Goal: Information Seeking & Learning: Learn about a topic

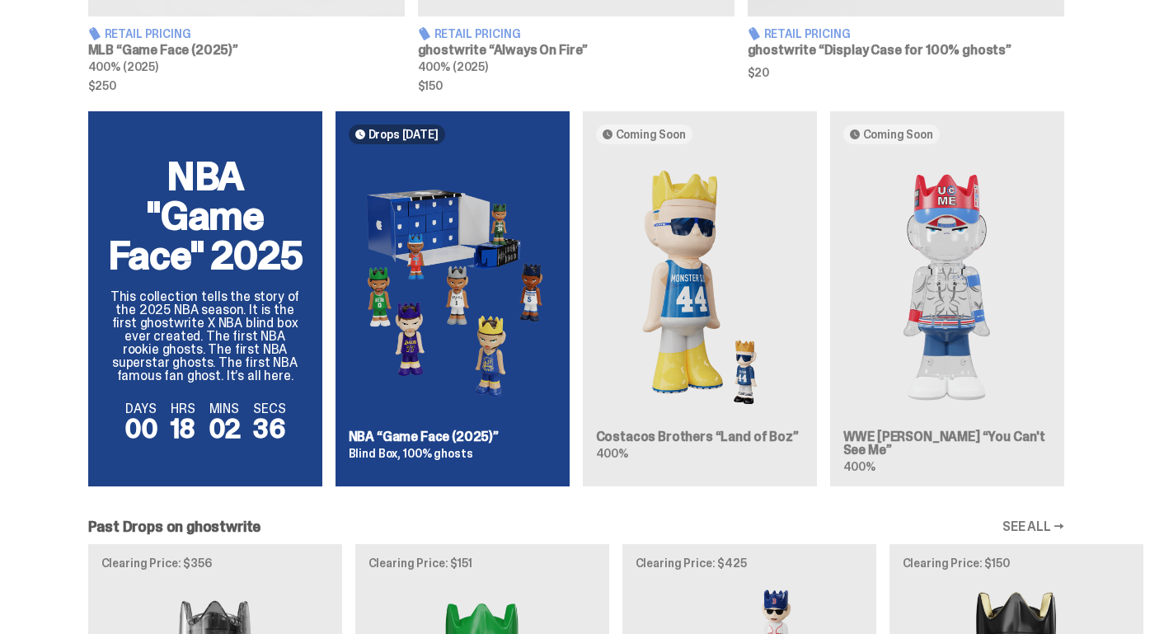
scroll to position [992, 0]
click at [411, 326] on img at bounding box center [453, 287] width 208 height 260
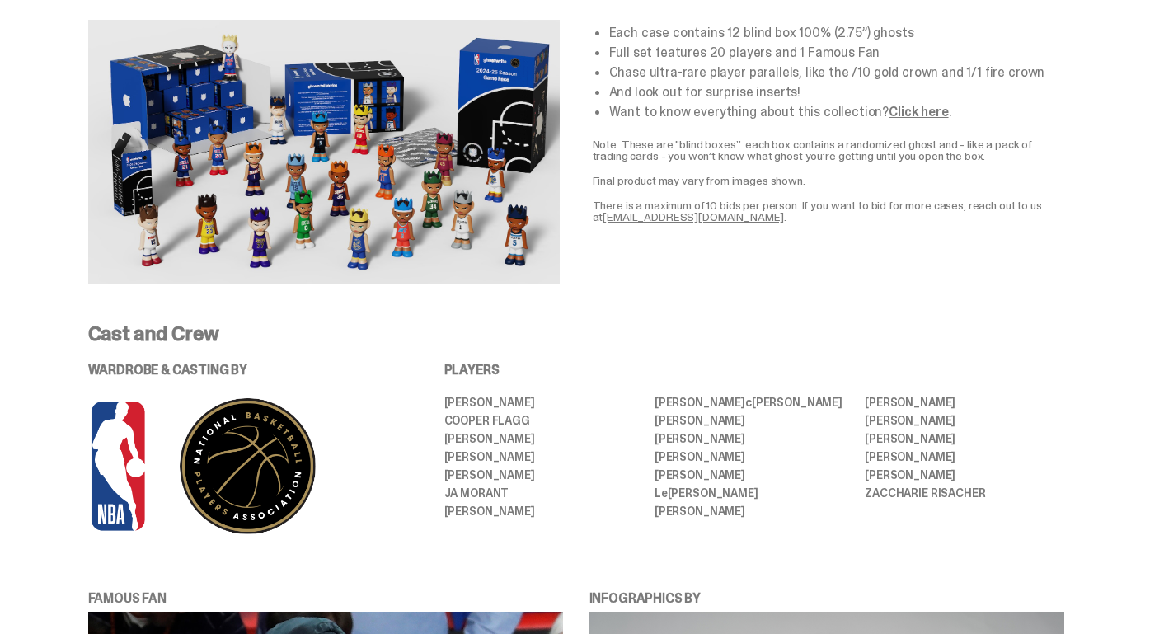
scroll to position [689, 0]
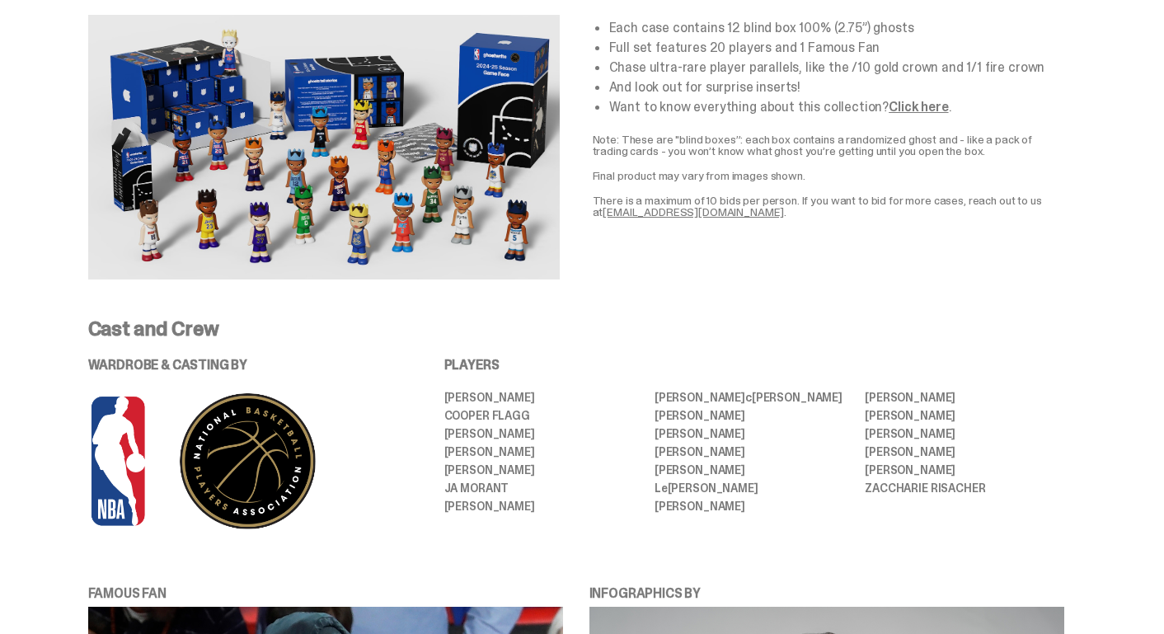
click at [472, 433] on li "[PERSON_NAME]" at bounding box center [543, 434] width 199 height 12
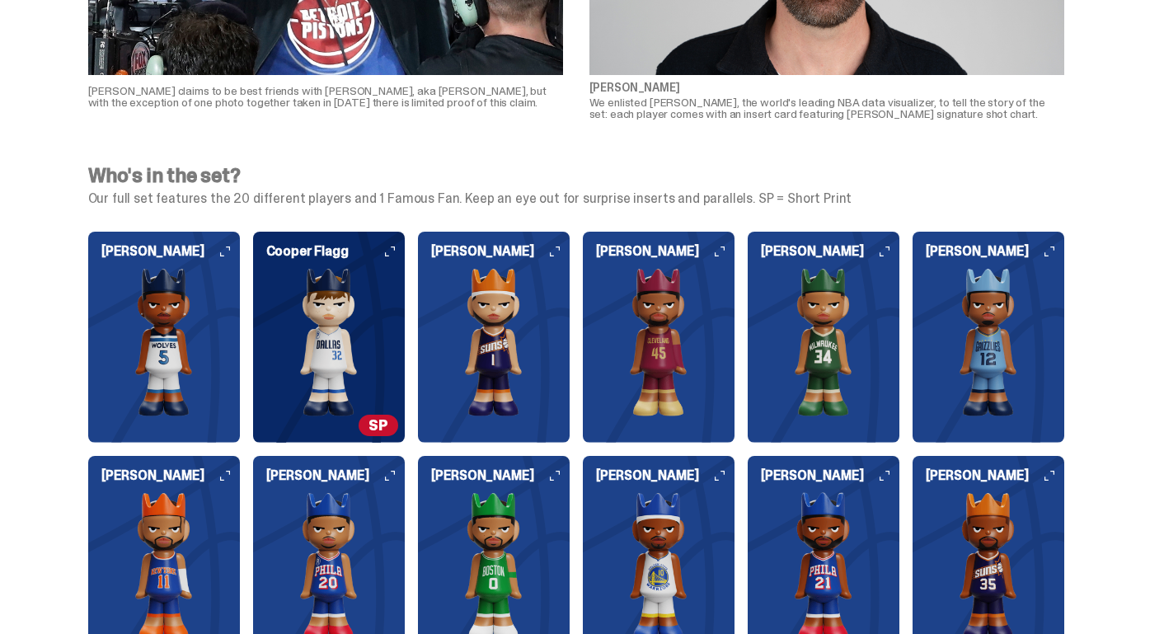
scroll to position [1495, 0]
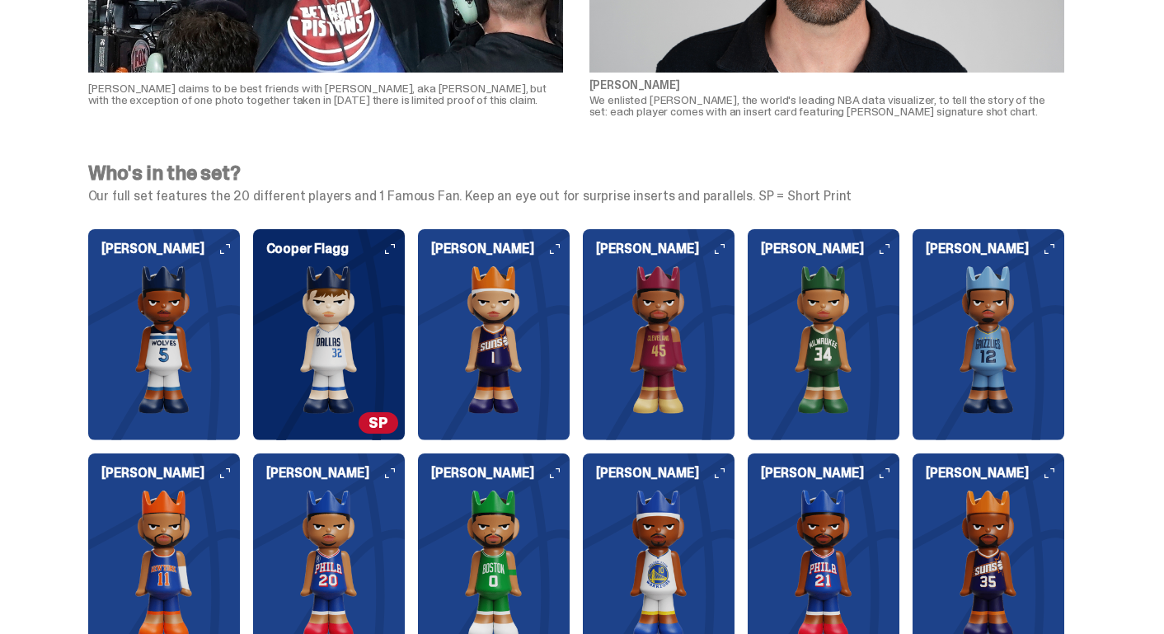
click at [404, 242] on h6 "Cooper Flagg" at bounding box center [335, 248] width 138 height 13
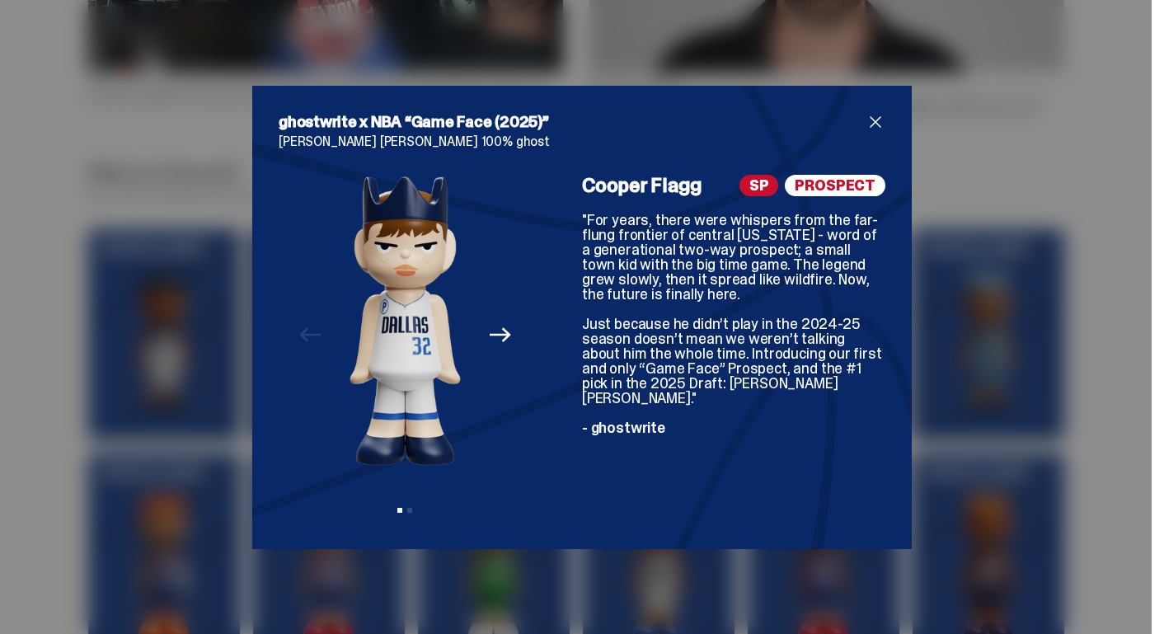
click at [84, 413] on div "ghostwrite x NBA “Game Face (2025)” [PERSON_NAME] [PERSON_NAME] 100% ghost Prev…" at bounding box center [582, 317] width 1164 height 634
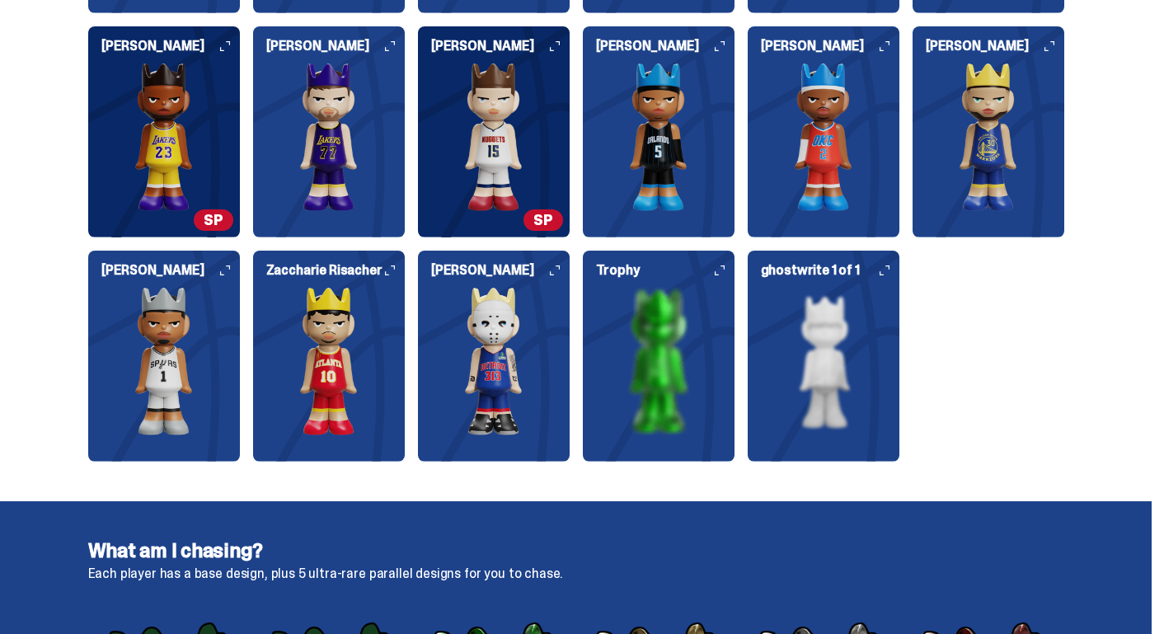
scroll to position [2146, 0]
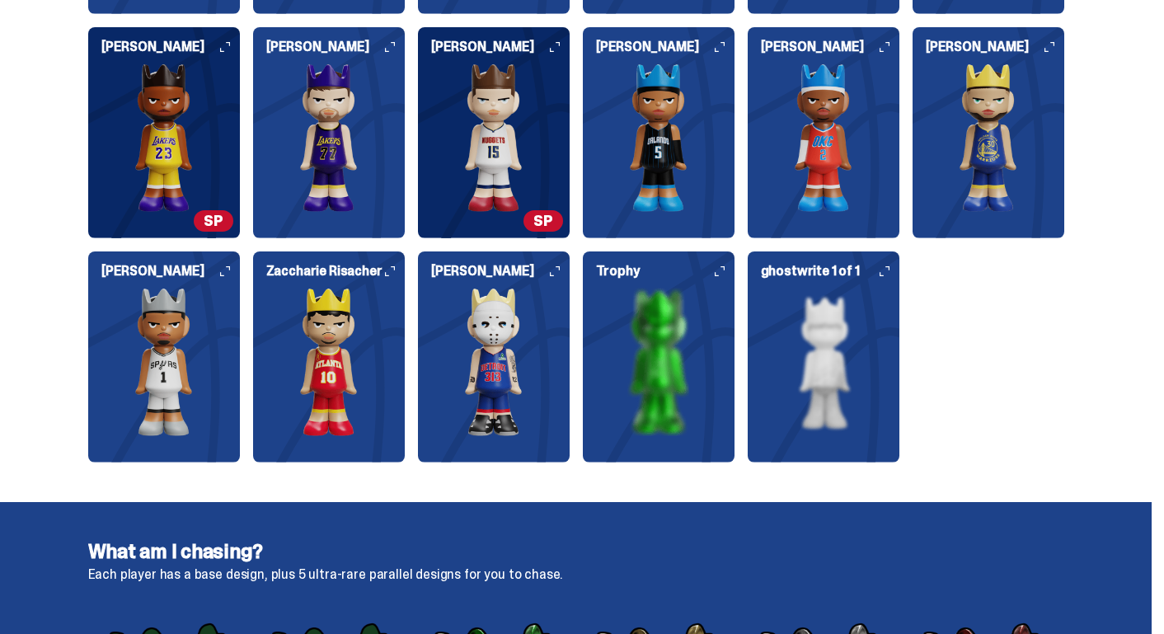
click at [354, 169] on img at bounding box center [329, 137] width 152 height 148
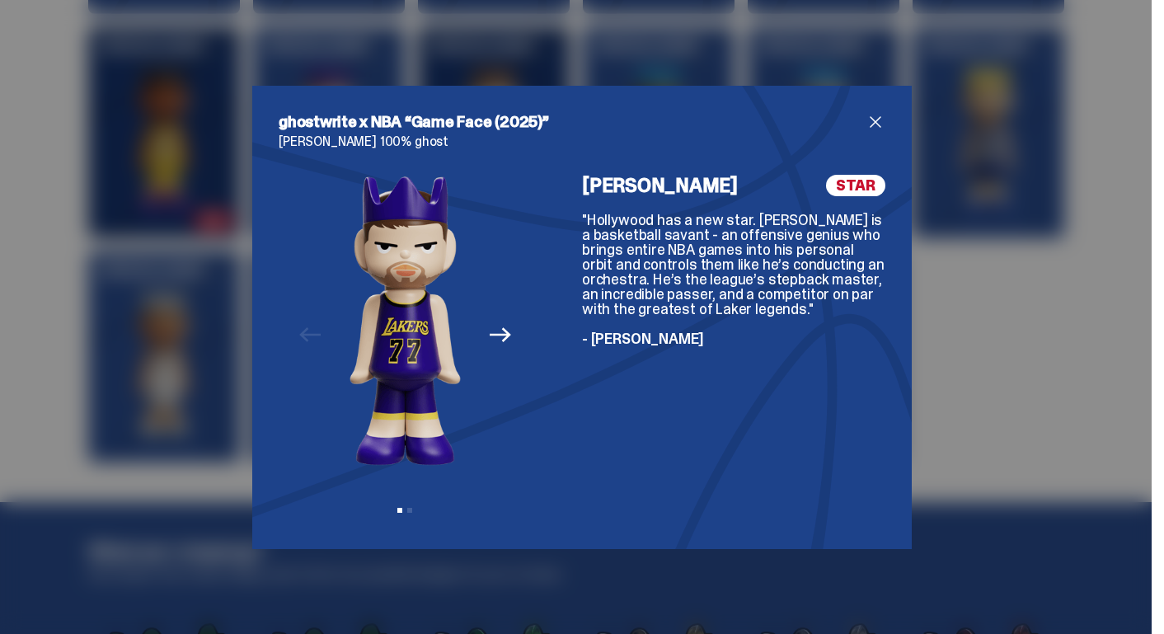
click at [494, 327] on icon "Next" at bounding box center [500, 334] width 21 height 21
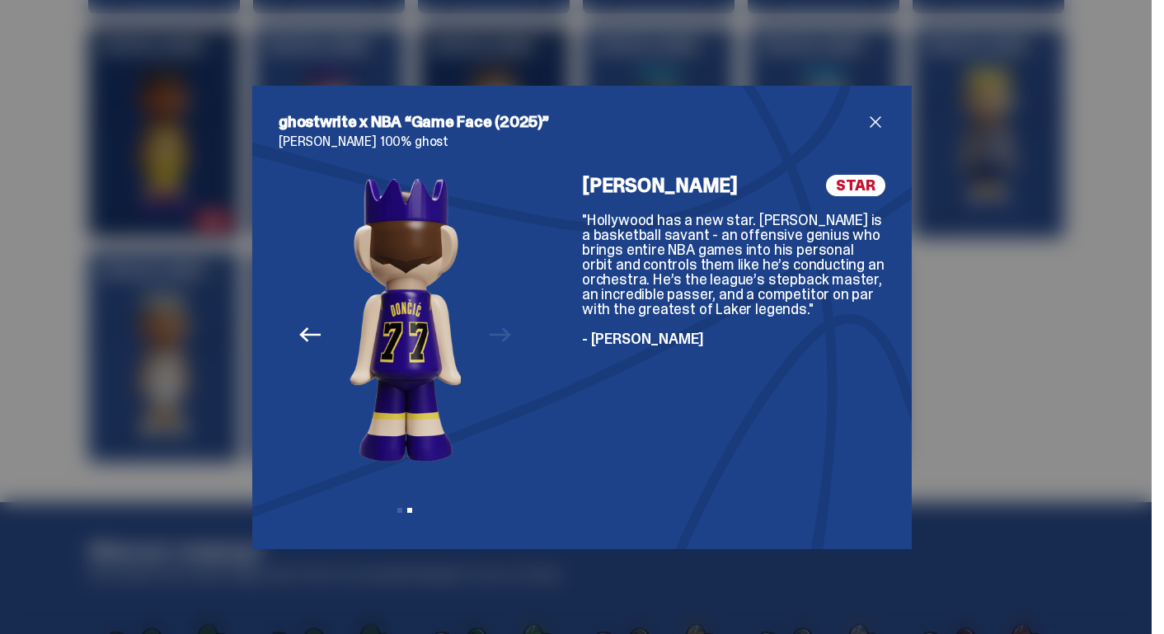
click at [494, 327] on div "Previous Next View slide 1 View slide 2" at bounding box center [405, 349] width 253 height 348
click at [110, 296] on div "ghostwrite x NBA “Game Face (2025)” [PERSON_NAME] 100% ghost Previous Next View…" at bounding box center [582, 317] width 1164 height 634
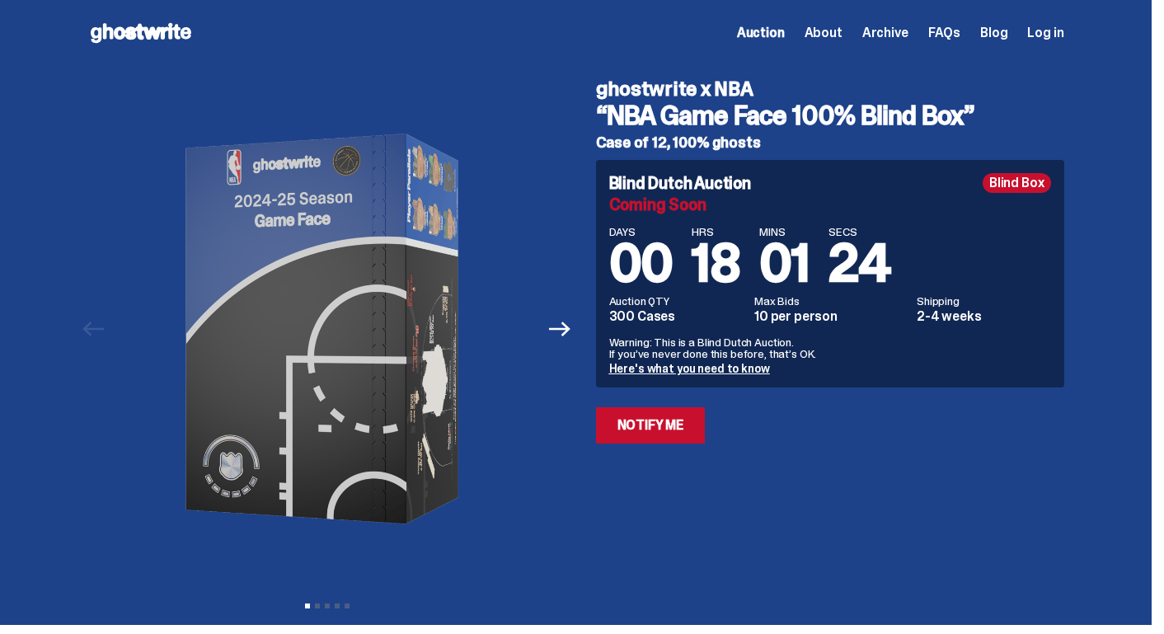
scroll to position [0, 0]
click at [785, 31] on span "Auction" at bounding box center [761, 32] width 48 height 13
click at [354, 568] on img at bounding box center [327, 329] width 420 height 526
click at [955, 26] on span "FAQs" at bounding box center [944, 32] width 32 height 13
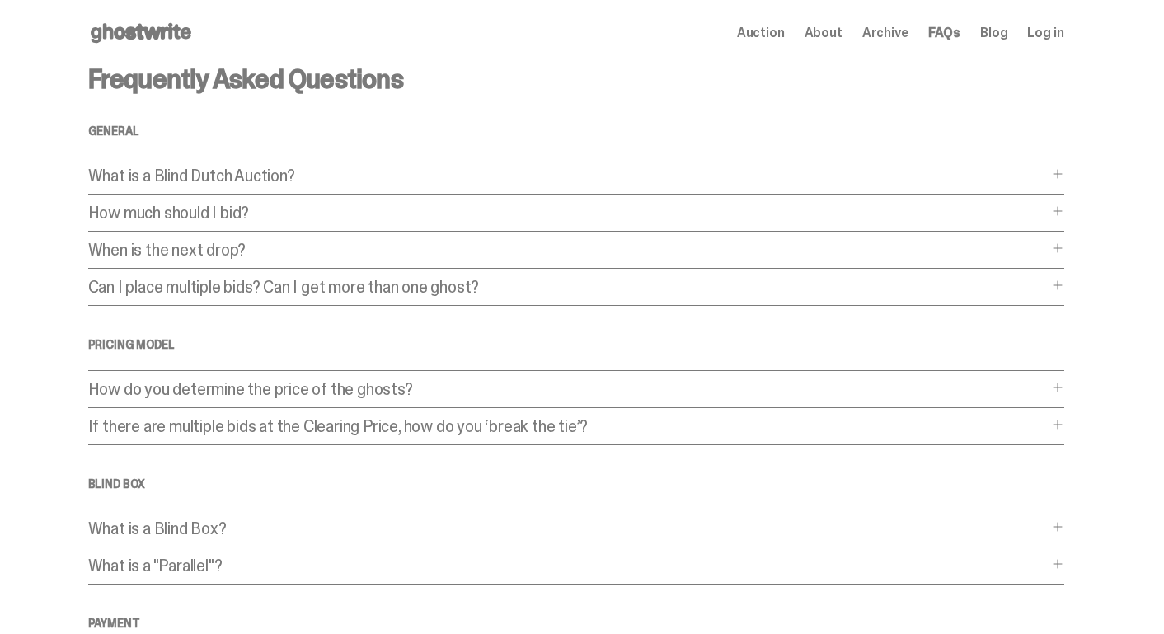
click at [227, 182] on p "What is a Blind Dutch Auction?" at bounding box center [567, 175] width 959 height 16
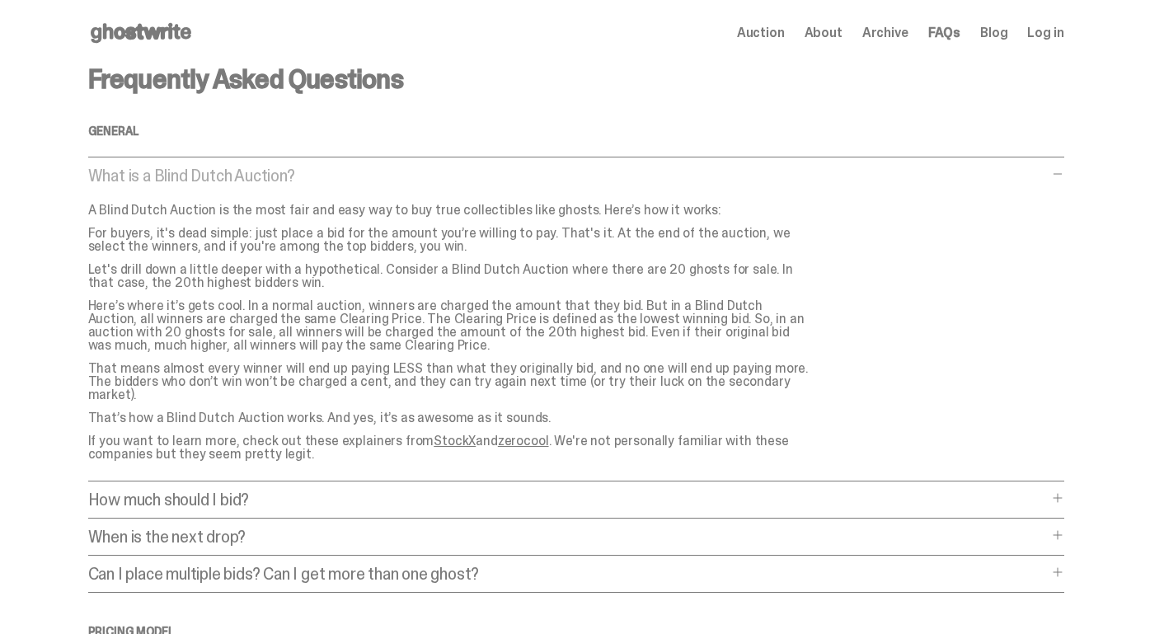
scroll to position [106, 0]
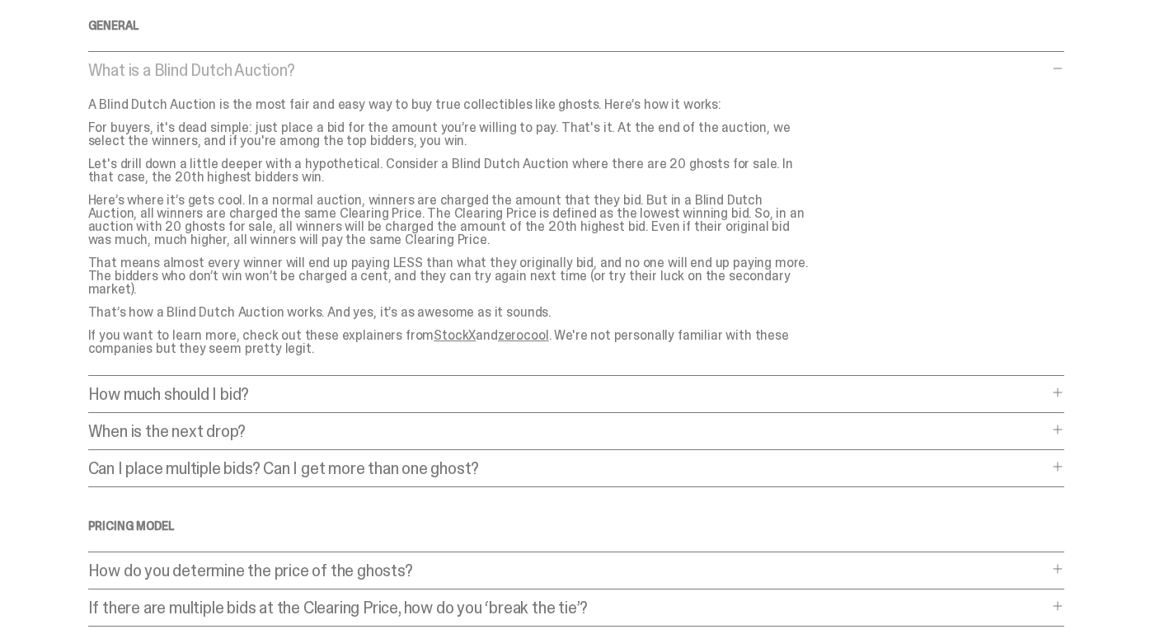
click at [188, 386] on p "How much should I bid?" at bounding box center [567, 394] width 959 height 16
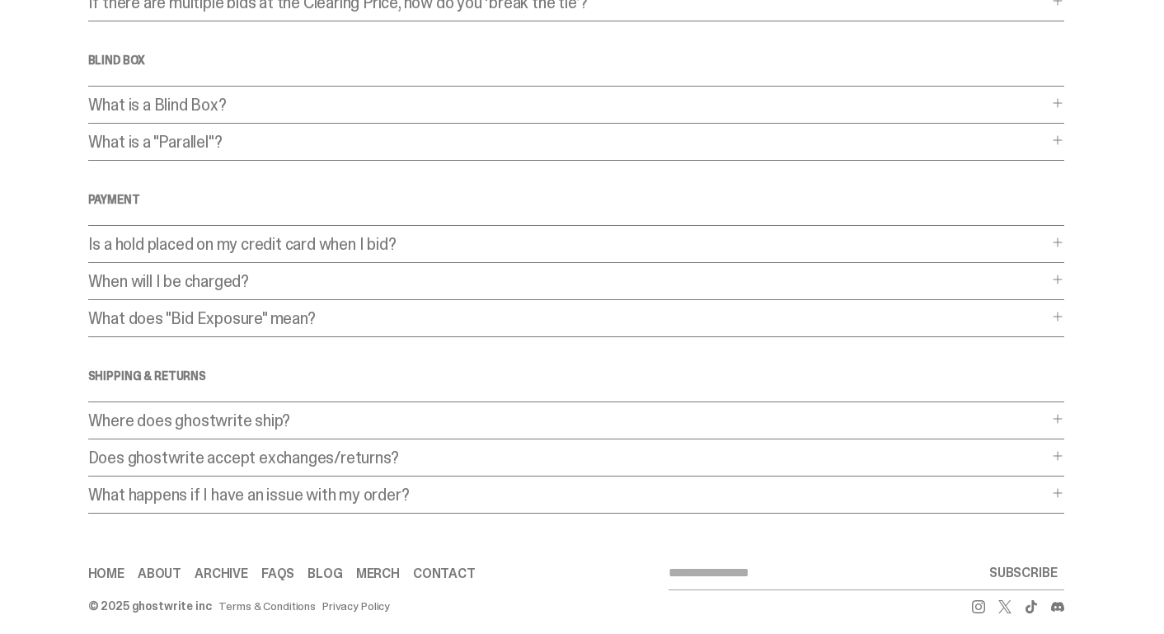
scroll to position [924, 0]
click at [132, 415] on p "Where does ghostwrite ship?" at bounding box center [567, 421] width 959 height 16
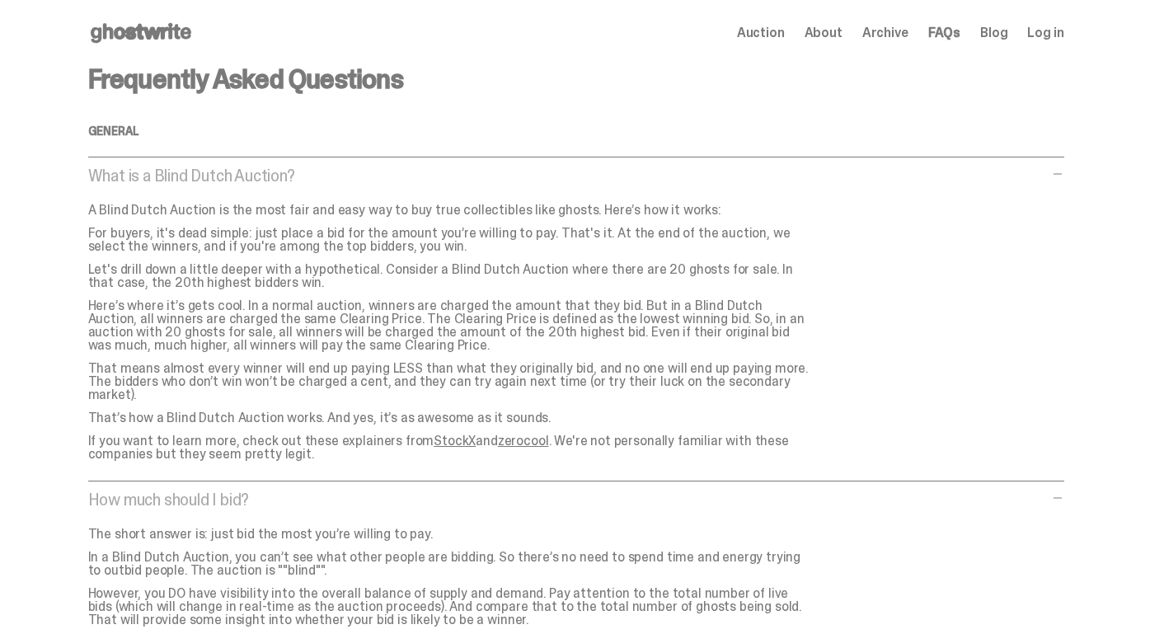
scroll to position [0, 0]
